Goal: Task Accomplishment & Management: Complete application form

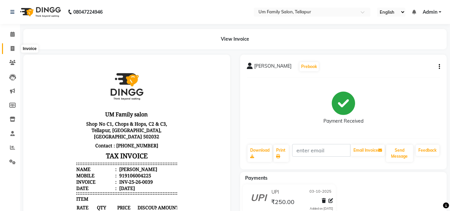
click at [10, 47] on span at bounding box center [13, 49] width 12 height 8
select select "service"
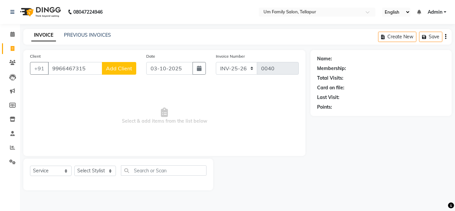
type input "9966467315"
click at [115, 66] on span "Add Client" at bounding box center [119, 68] width 26 height 7
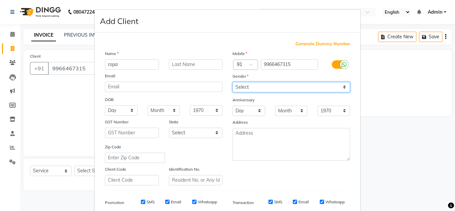
click at [241, 84] on select "Select [DEMOGRAPHIC_DATA] [DEMOGRAPHIC_DATA] Other Prefer Not To Say" at bounding box center [292, 87] width 118 height 10
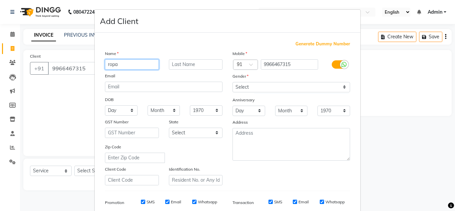
click at [109, 65] on input "ropa" at bounding box center [132, 64] width 54 height 10
type input "rupa"
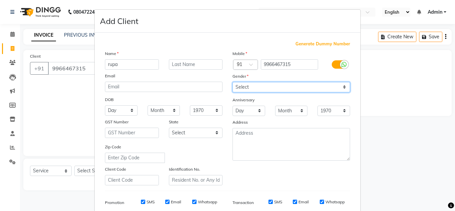
click at [242, 84] on select "Select [DEMOGRAPHIC_DATA] [DEMOGRAPHIC_DATA] Other Prefer Not To Say" at bounding box center [292, 87] width 118 height 10
select select "[DEMOGRAPHIC_DATA]"
click at [233, 82] on select "Select [DEMOGRAPHIC_DATA] [DEMOGRAPHIC_DATA] Other Prefer Not To Say" at bounding box center [292, 87] width 118 height 10
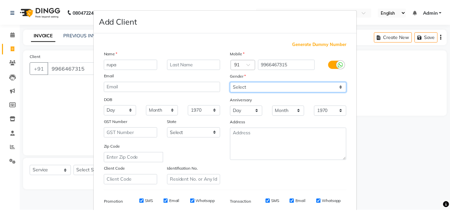
scroll to position [97, 0]
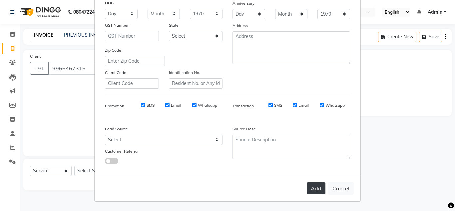
click at [316, 187] on button "Add" at bounding box center [316, 188] width 19 height 12
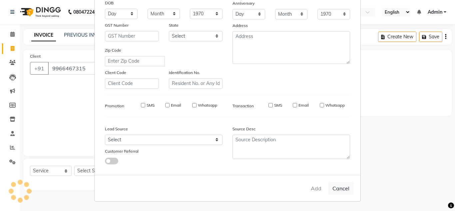
select select
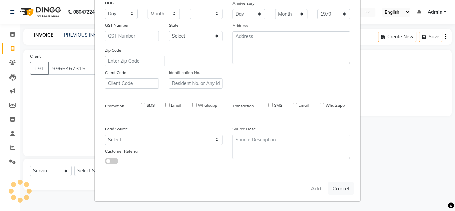
select select
checkbox input "false"
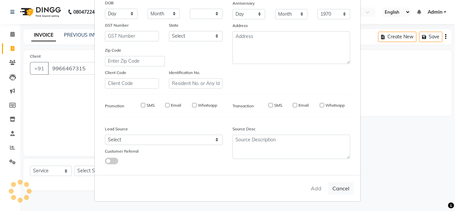
checkbox input "false"
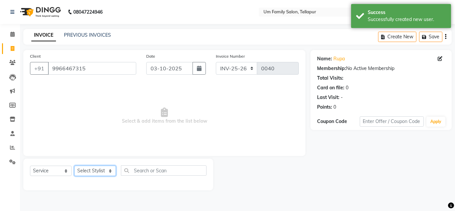
click at [95, 170] on select "Select Stylist Akash K. SAI pandu [PERSON_NAME]" at bounding box center [95, 171] width 42 height 10
select select "50956"
click at [74, 166] on select "Select Stylist Akash K. SAI pandu [PERSON_NAME]" at bounding box center [95, 171] width 42 height 10
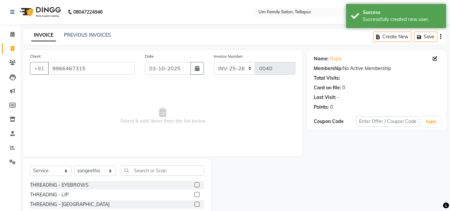
click at [195, 184] on label at bounding box center [197, 184] width 5 height 5
click at [195, 184] on input "checkbox" at bounding box center [197, 185] width 4 height 4
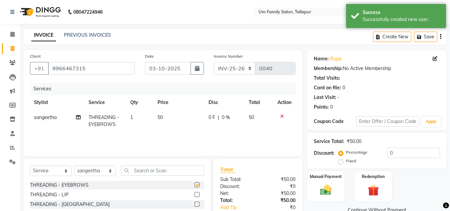
checkbox input "false"
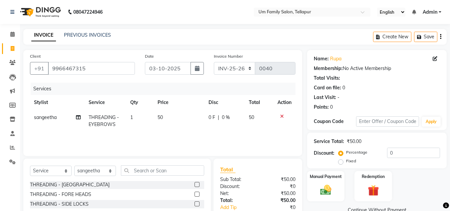
scroll to position [20, 0]
click at [195, 193] on label at bounding box center [197, 193] width 5 height 5
click at [195, 193] on input "checkbox" at bounding box center [197, 194] width 4 height 4
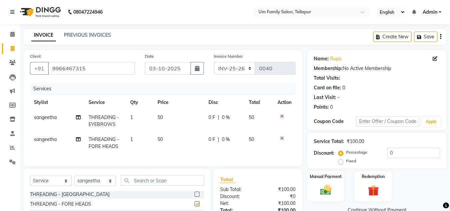
checkbox input "false"
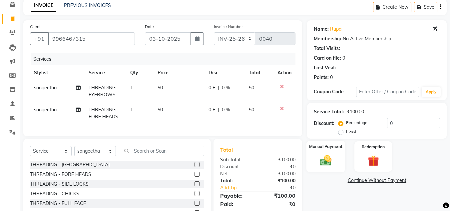
scroll to position [30, 0]
click at [324, 156] on img at bounding box center [326, 159] width 19 height 13
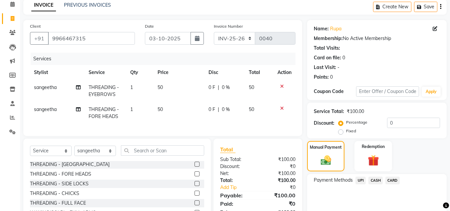
click at [360, 180] on span "UPI" at bounding box center [361, 181] width 10 height 8
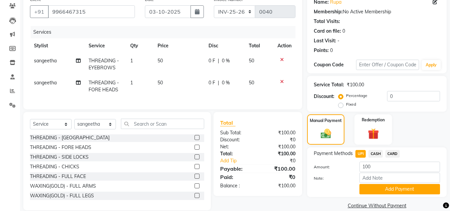
scroll to position [71, 0]
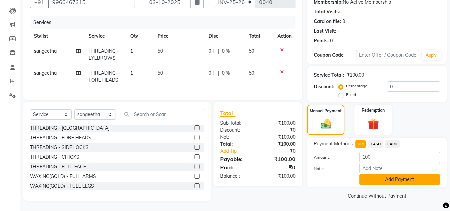
click at [391, 174] on button "Add Payment" at bounding box center [400, 179] width 81 height 10
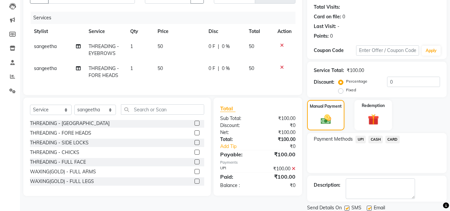
scroll to position [94, 0]
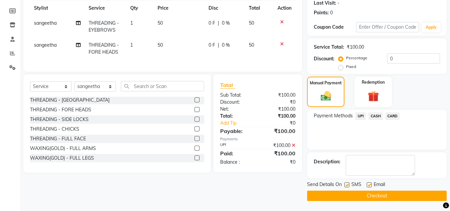
click at [383, 193] on button "Checkout" at bounding box center [377, 196] width 140 height 10
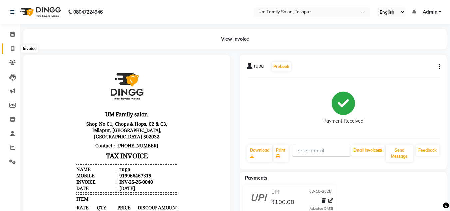
click at [11, 47] on icon at bounding box center [13, 48] width 4 height 5
select select "service"
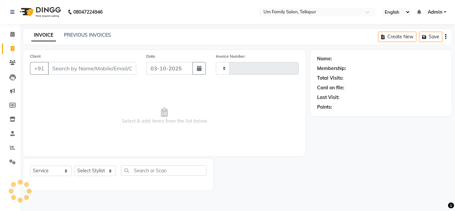
type input "0041"
select select "5102"
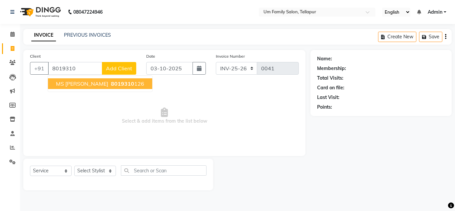
click at [111, 83] on span "8019310" at bounding box center [122, 83] width 23 height 7
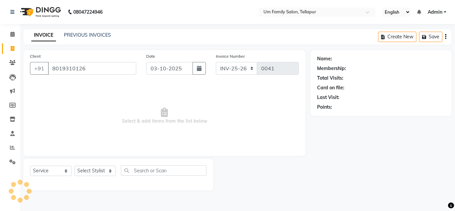
type input "8019310126"
select select "1: Object"
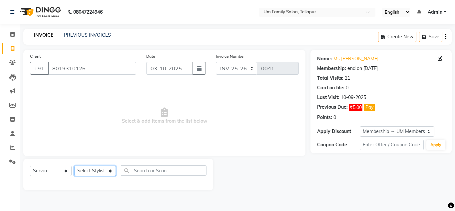
click at [92, 170] on select "Select Stylist Akash K. SAI pandu [PERSON_NAME]" at bounding box center [95, 171] width 42 height 10
select select "50956"
click at [74, 166] on select "Select Stylist Akash K. SAI pandu [PERSON_NAME]" at bounding box center [95, 171] width 42 height 10
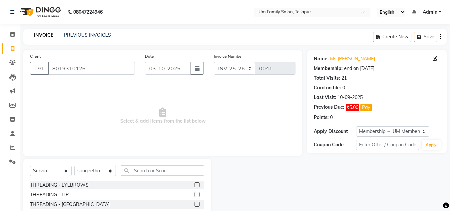
click at [195, 184] on label at bounding box center [197, 184] width 5 height 5
click at [195, 184] on input "checkbox" at bounding box center [197, 185] width 4 height 4
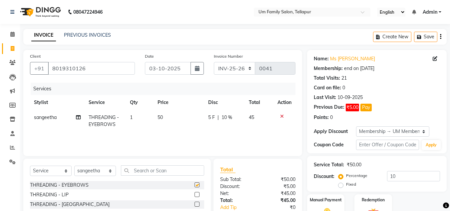
checkbox input "false"
click at [195, 203] on label at bounding box center [197, 204] width 5 height 5
click at [195, 203] on input "checkbox" at bounding box center [197, 204] width 4 height 4
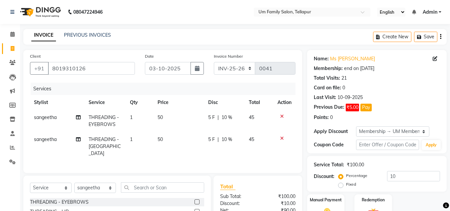
checkbox input "false"
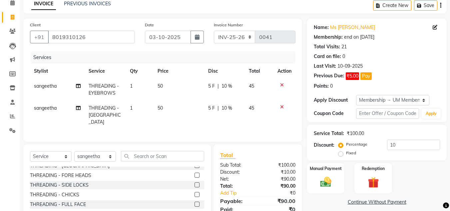
scroll to position [31, 0]
click at [325, 179] on img at bounding box center [326, 182] width 19 height 13
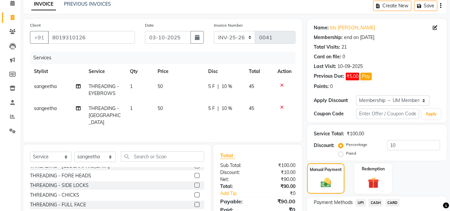
click at [361, 202] on span "UPI" at bounding box center [361, 203] width 10 height 8
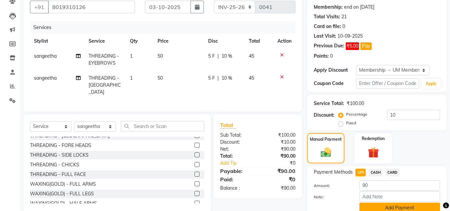
scroll to position [90, 0]
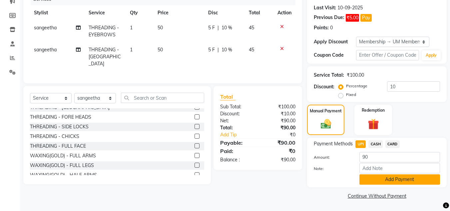
click at [384, 178] on button "Add Payment" at bounding box center [400, 179] width 81 height 10
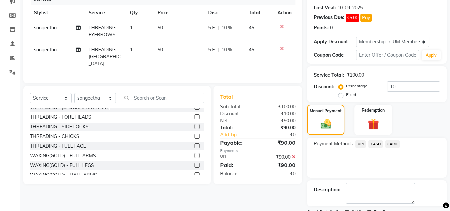
scroll to position [118, 0]
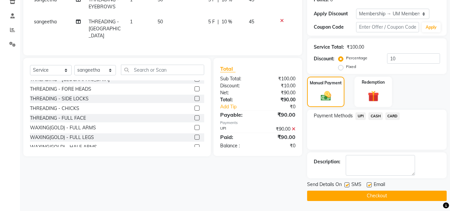
click at [384, 194] on button "Checkout" at bounding box center [377, 196] width 140 height 10
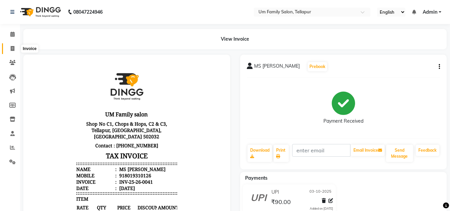
click at [13, 51] on icon at bounding box center [13, 48] width 4 height 5
select select "service"
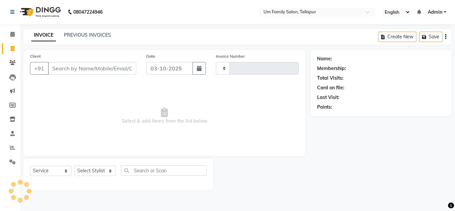
type input "0042"
select select "5102"
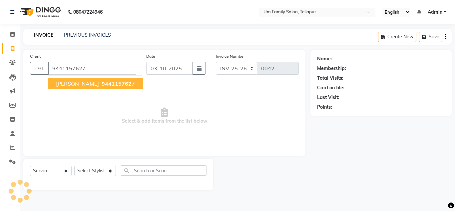
type input "9441157627"
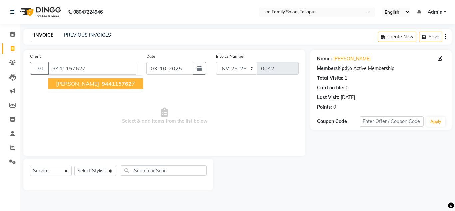
click at [70, 82] on button "[PERSON_NAME] 944115762 7" at bounding box center [95, 83] width 95 height 11
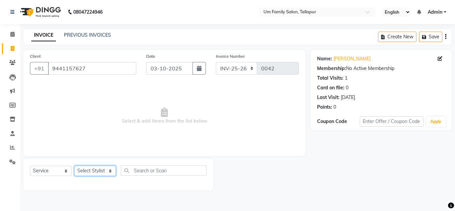
click at [108, 172] on select "Select Stylist Akash K. SAI pandu [PERSON_NAME]" at bounding box center [95, 171] width 42 height 10
select select "63063"
click at [74, 166] on select "Select Stylist Akash K. SAI pandu [PERSON_NAME]" at bounding box center [95, 171] width 42 height 10
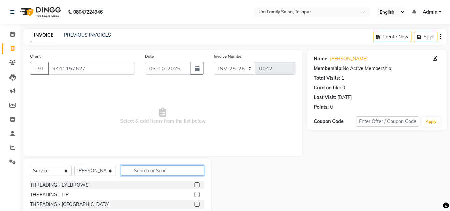
click at [155, 171] on input "text" at bounding box center [162, 170] width 83 height 10
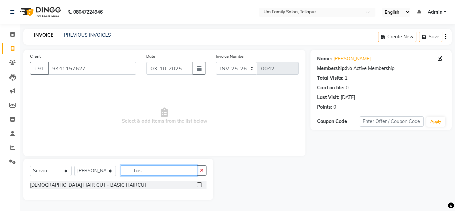
type input "bas"
click at [200, 185] on label at bounding box center [199, 184] width 5 height 5
click at [200, 185] on input "checkbox" at bounding box center [199, 185] width 4 height 4
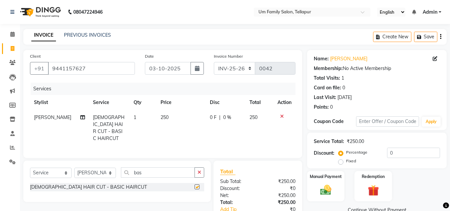
checkbox input "false"
click at [182, 169] on input "bas" at bounding box center [158, 172] width 74 height 10
type input "b"
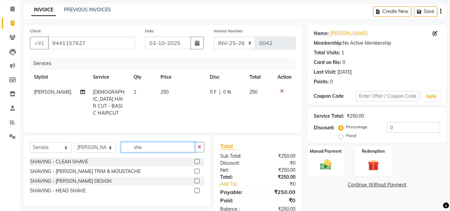
scroll to position [25, 0]
type input "sha"
click at [197, 179] on label at bounding box center [197, 181] width 5 height 5
click at [197, 179] on input "checkbox" at bounding box center [197, 181] width 4 height 4
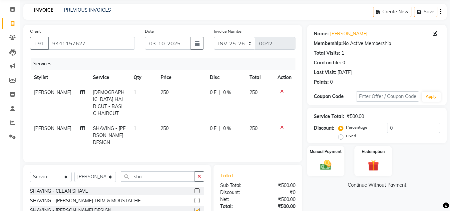
checkbox input "false"
click at [191, 171] on input "sha" at bounding box center [158, 176] width 74 height 10
type input "s"
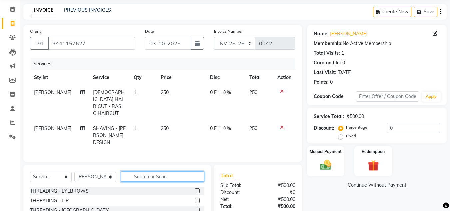
type input "3"
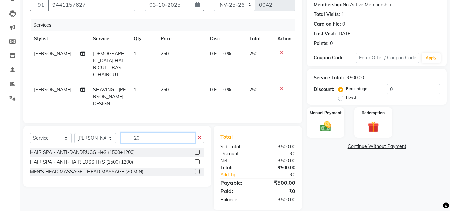
scroll to position [63, 0]
type input "20"
click at [198, 169] on label at bounding box center [197, 171] width 5 height 5
click at [198, 170] on input "checkbox" at bounding box center [197, 172] width 4 height 4
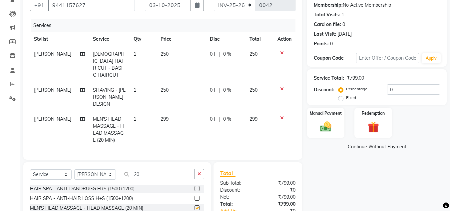
checkbox input "false"
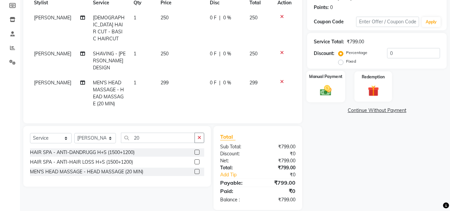
click at [335, 81] on div "Manual Payment" at bounding box center [326, 87] width 39 height 32
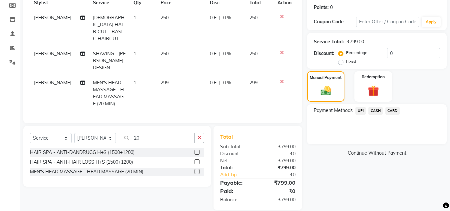
click at [363, 108] on span "UPI" at bounding box center [361, 111] width 10 height 8
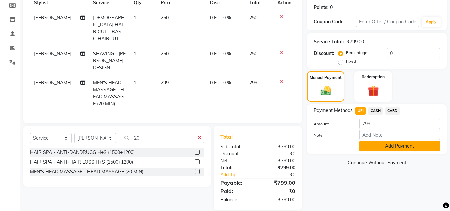
click at [417, 146] on button "Add Payment" at bounding box center [400, 146] width 81 height 10
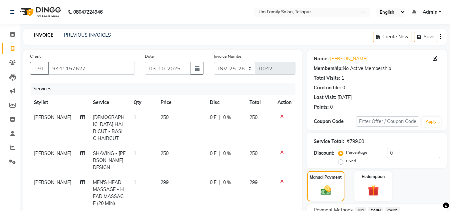
scroll to position [114, 0]
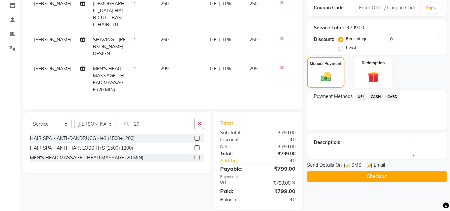
click at [406, 175] on button "Checkout" at bounding box center [377, 176] width 140 height 10
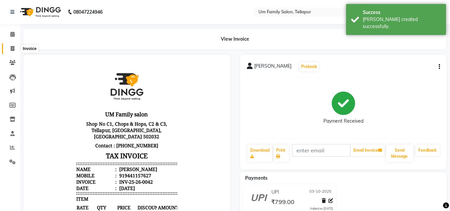
click at [11, 49] on icon at bounding box center [13, 48] width 4 height 5
select select "service"
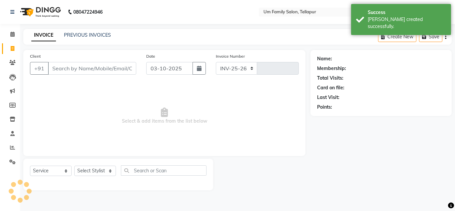
select select "5102"
type input "0043"
click at [102, 68] on input "Client" at bounding box center [92, 68] width 88 height 13
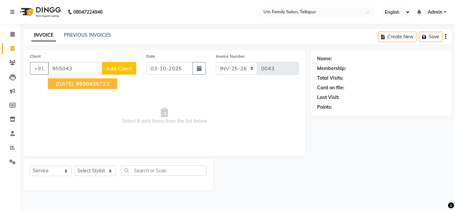
click at [96, 83] on ngb-highlight "955043 6723" at bounding box center [92, 83] width 35 height 7
type input "9550436723"
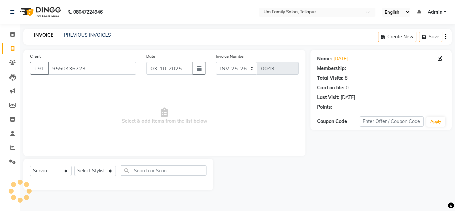
select select "1: Object"
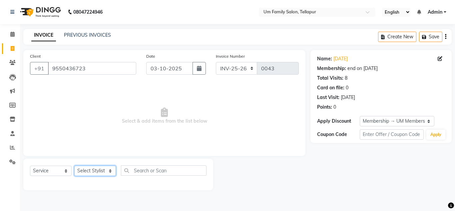
click at [106, 170] on select "Select Stylist Akash K. SAI pandu [PERSON_NAME]" at bounding box center [95, 171] width 42 height 10
select select "63063"
click at [74, 166] on select "Select Stylist Akash K. SAI pandu [PERSON_NAME]" at bounding box center [95, 171] width 42 height 10
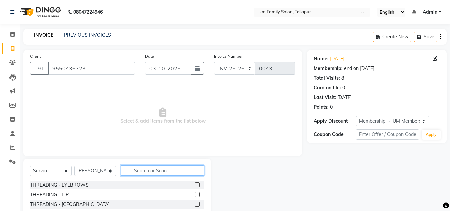
click at [130, 169] on input "text" at bounding box center [162, 170] width 83 height 10
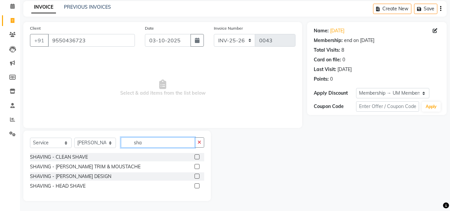
scroll to position [28, 0]
type input "sha"
click at [197, 177] on label at bounding box center [197, 176] width 5 height 5
click at [197, 177] on input "checkbox" at bounding box center [197, 177] width 4 height 4
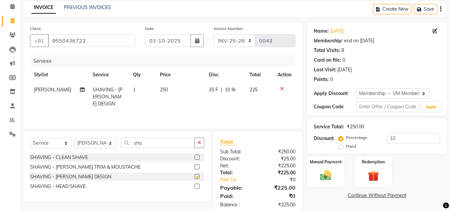
checkbox input "false"
click at [334, 171] on img at bounding box center [326, 175] width 19 height 13
click at [360, 195] on span "UPI" at bounding box center [361, 196] width 10 height 8
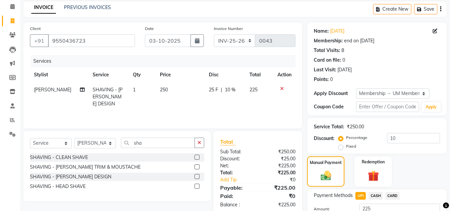
scroll to position [79, 0]
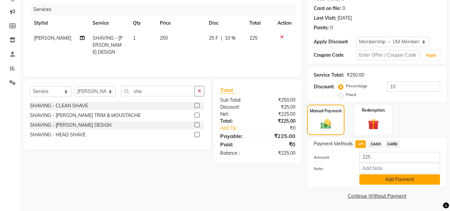
click at [388, 180] on button "Add Payment" at bounding box center [400, 179] width 81 height 10
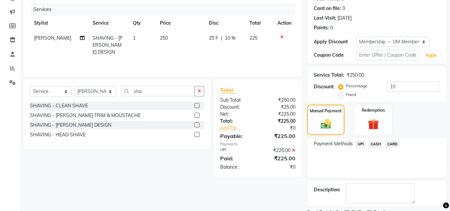
scroll to position [107, 0]
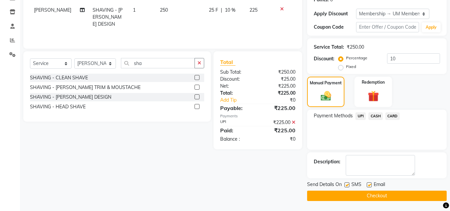
click at [384, 195] on button "Checkout" at bounding box center [377, 196] width 140 height 10
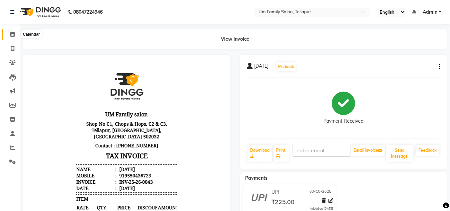
click at [15, 34] on span at bounding box center [13, 35] width 12 height 8
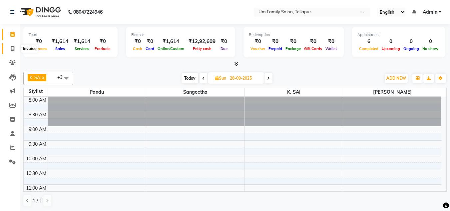
click at [11, 51] on icon at bounding box center [13, 48] width 4 height 5
select select "service"
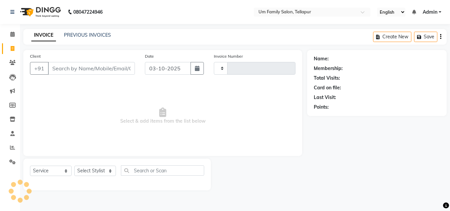
type input "0044"
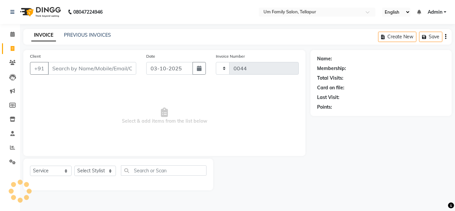
select select "5102"
click at [102, 34] on link "PREVIOUS INVOICES" at bounding box center [87, 35] width 47 height 6
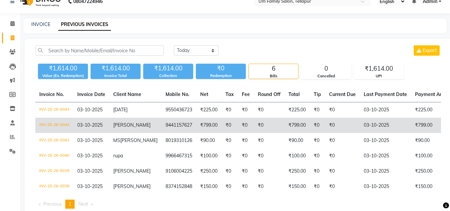
scroll to position [10, 0]
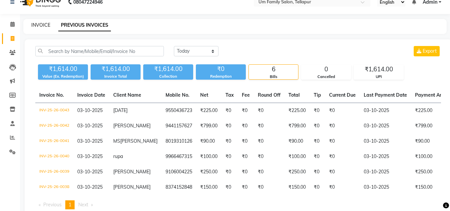
click at [47, 24] on link "INVOICE" at bounding box center [40, 25] width 19 height 6
select select "service"
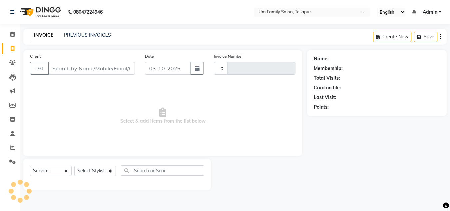
type input "0044"
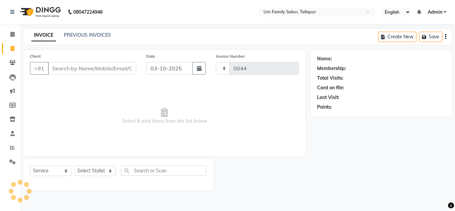
select select "5102"
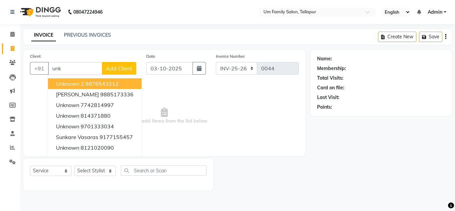
click at [79, 86] on span "Unknown 2" at bounding box center [70, 83] width 28 height 7
type input "9876543212"
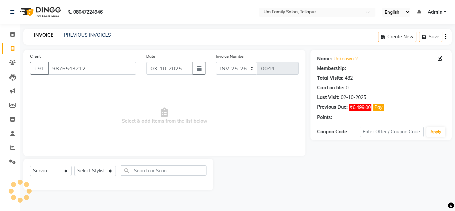
click at [79, 86] on span "Select & add items from the list below" at bounding box center [164, 116] width 269 height 67
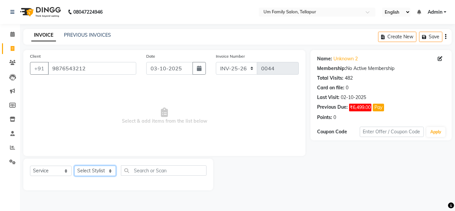
click at [107, 171] on select "Select Stylist Akash K. SAI pandu [PERSON_NAME]" at bounding box center [95, 171] width 42 height 10
select select "82738"
click at [74, 166] on select "Select Stylist Akash K. SAI pandu [PERSON_NAME]" at bounding box center [95, 171] width 42 height 10
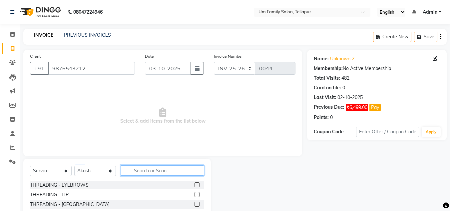
click at [160, 171] on input "text" at bounding box center [162, 170] width 83 height 10
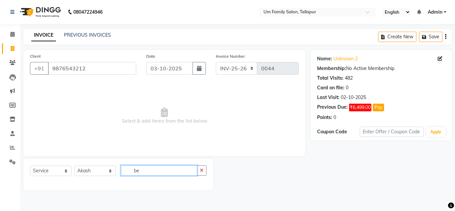
type input "b"
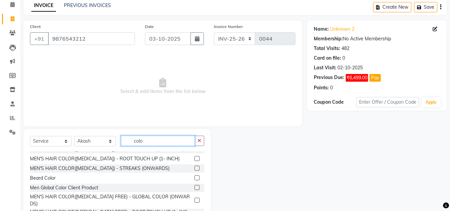
scroll to position [84, 0]
type input "colo"
click at [195, 178] on label at bounding box center [197, 177] width 5 height 5
click at [195, 178] on input "checkbox" at bounding box center [197, 178] width 4 height 4
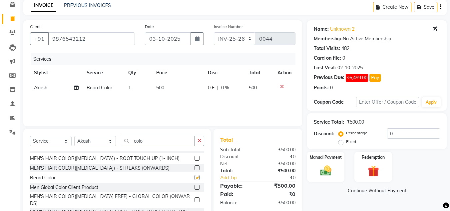
checkbox input "false"
click at [198, 140] on icon "button" at bounding box center [200, 140] width 4 height 5
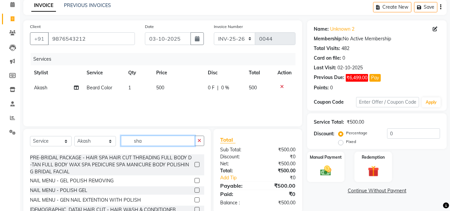
scroll to position [0, 0]
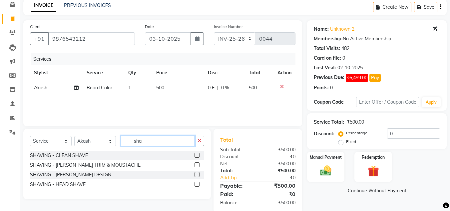
type input "sha"
click at [198, 174] on label at bounding box center [197, 174] width 5 height 5
click at [198, 174] on input "checkbox" at bounding box center [197, 175] width 4 height 4
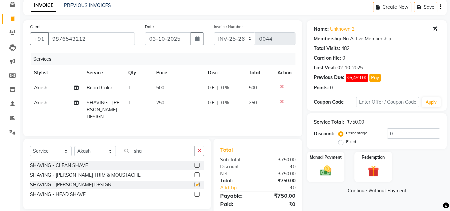
checkbox input "false"
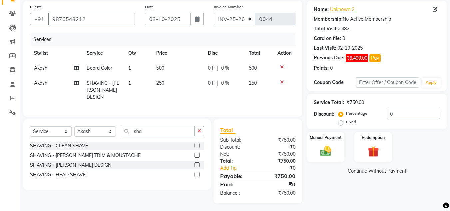
scroll to position [50, 0]
click at [329, 151] on img at bounding box center [326, 150] width 19 height 13
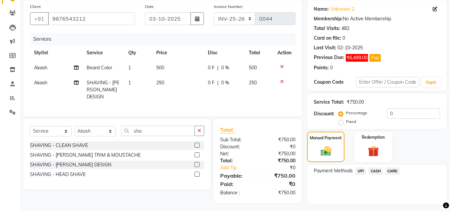
click at [363, 171] on span "UPI" at bounding box center [361, 171] width 10 height 8
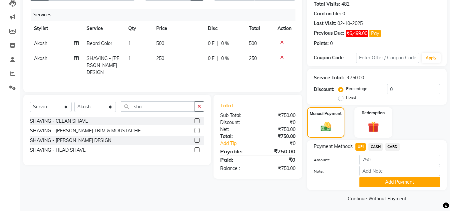
scroll to position [77, 0]
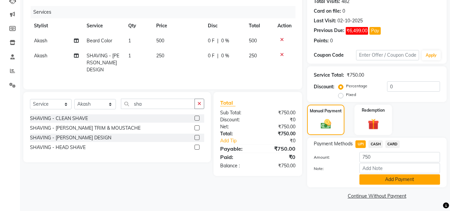
click at [393, 179] on button "Add Payment" at bounding box center [400, 179] width 81 height 10
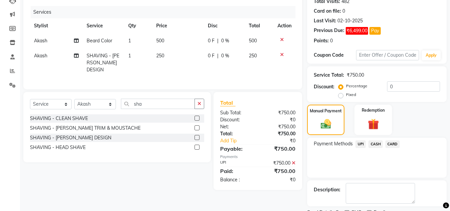
scroll to position [105, 0]
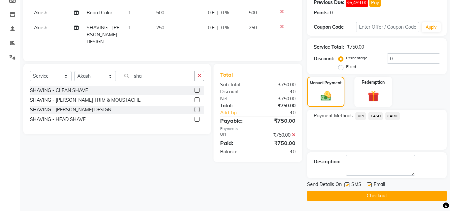
click at [390, 195] on button "Checkout" at bounding box center [377, 196] width 140 height 10
